Goal: Task Accomplishment & Management: Manage account settings

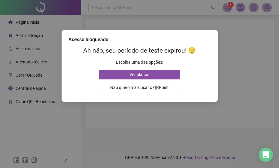
click at [268, 12] on div "Acesso bloqueado Ah não, seu período de teste expirou! 😔 Escolha uma das opções…" at bounding box center [139, 84] width 279 height 168
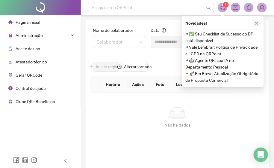
click at [256, 24] on icon "close" at bounding box center [256, 23] width 3 height 3
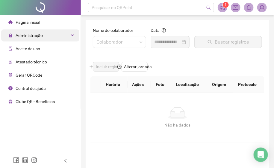
click at [29, 34] on span "Administração" at bounding box center [29, 35] width 27 height 5
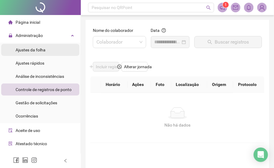
click at [28, 49] on span "Ajustes da folha" at bounding box center [31, 49] width 30 height 5
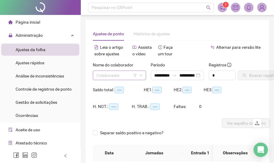
click at [122, 77] on input "search" at bounding box center [117, 75] width 41 height 9
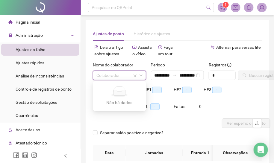
type input "**********"
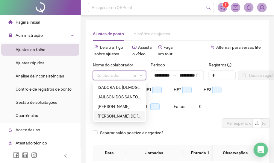
click at [122, 114] on div "[PERSON_NAME] DE [PERSON_NAME]" at bounding box center [120, 116] width 44 height 7
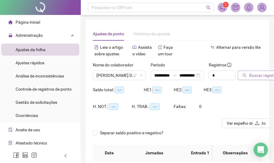
click at [258, 79] on span "Buscar registros" at bounding box center [264, 75] width 31 height 7
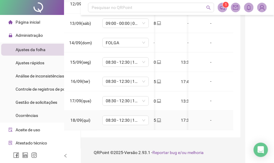
click at [224, 126] on td "-" at bounding box center [211, 120] width 45 height 19
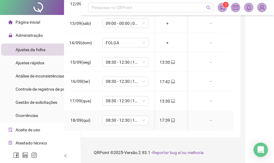
click at [224, 126] on td "-" at bounding box center [211, 120] width 45 height 19
click at [67, 132] on li "Aceite de uso" at bounding box center [40, 130] width 78 height 12
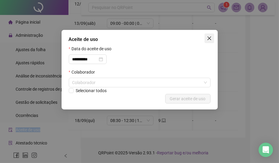
click at [207, 37] on icon "close" at bounding box center [209, 39] width 4 height 4
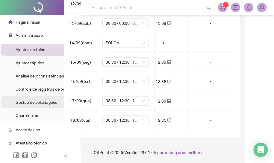
click at [35, 100] on span "Gestão de solicitações" at bounding box center [37, 102] width 42 height 5
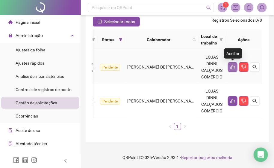
click at [232, 64] on icon "like" at bounding box center [233, 66] width 5 height 5
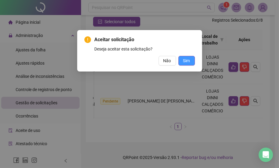
click at [189, 62] on span "Sim" at bounding box center [186, 60] width 7 height 7
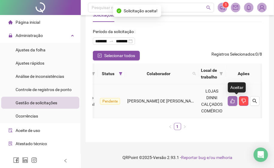
click at [234, 99] on button "button" at bounding box center [233, 101] width 10 height 10
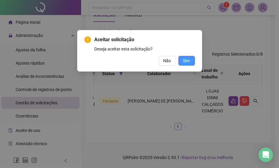
click at [192, 63] on button "Sim" at bounding box center [186, 61] width 16 height 10
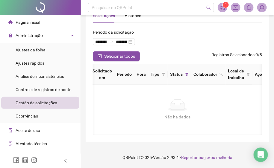
click at [34, 102] on span "Gestão de solicitações" at bounding box center [37, 102] width 42 height 5
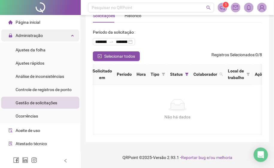
click at [40, 33] on span "Administração" at bounding box center [29, 35] width 27 height 5
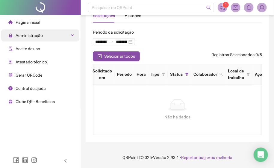
click at [38, 34] on span "Administração" at bounding box center [29, 35] width 27 height 5
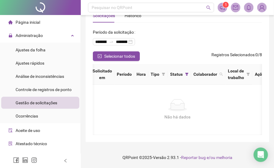
click at [33, 104] on span "Gestão de solicitações" at bounding box center [37, 102] width 42 height 5
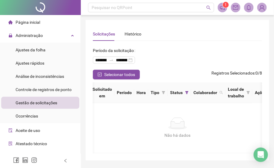
click at [39, 10] on div at bounding box center [40, 7] width 81 height 15
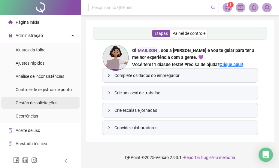
click at [33, 103] on span "Gestão de solicitações" at bounding box center [37, 102] width 42 height 5
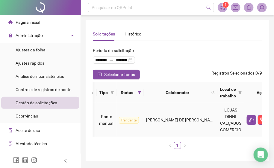
scroll to position [0, 122]
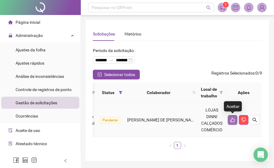
click at [231, 119] on icon "like" at bounding box center [233, 119] width 5 height 5
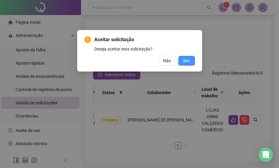
click at [187, 60] on span "Sim" at bounding box center [186, 60] width 7 height 7
click at [193, 63] on button "Sim" at bounding box center [186, 61] width 16 height 10
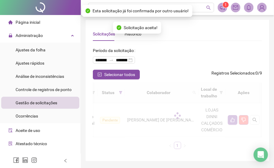
scroll to position [0, 46]
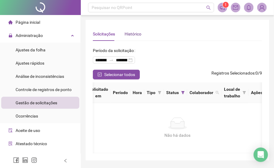
click at [129, 36] on div "Histórico" at bounding box center [133, 34] width 17 height 7
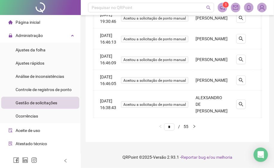
scroll to position [0, 26]
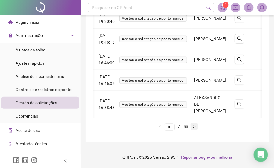
click at [195, 127] on icon "right" at bounding box center [195, 125] width 2 height 3
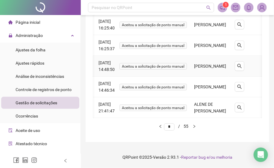
scroll to position [205, 0]
click at [196, 127] on icon "right" at bounding box center [195, 126] width 4 height 4
type input "*"
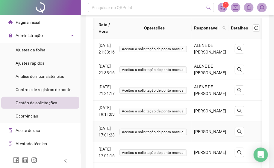
scroll to position [22, 0]
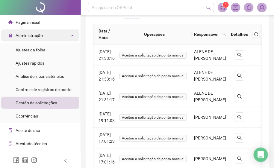
click at [36, 37] on span "Administração" at bounding box center [29, 35] width 27 height 5
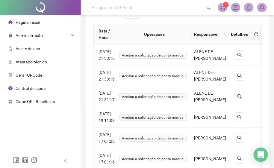
click at [36, 24] on span "Página inicial" at bounding box center [28, 22] width 25 height 5
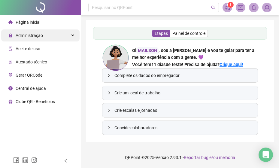
click at [26, 37] on span "Administração" at bounding box center [29, 35] width 27 height 5
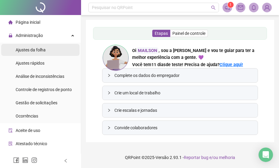
click at [26, 50] on span "Ajustes da folha" at bounding box center [31, 49] width 30 height 5
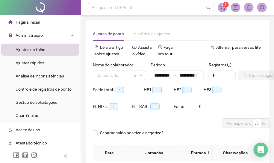
type input "**********"
click at [142, 78] on span at bounding box center [120, 75] width 46 height 9
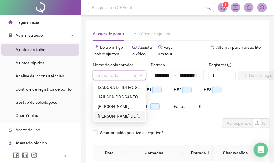
click at [121, 116] on div "[PERSON_NAME] DE [PERSON_NAME]" at bounding box center [120, 116] width 44 height 7
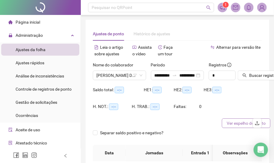
click at [240, 123] on span "Ver espelho de ponto" at bounding box center [246, 123] width 39 height 7
